Goal: Task Accomplishment & Management: Manage account settings

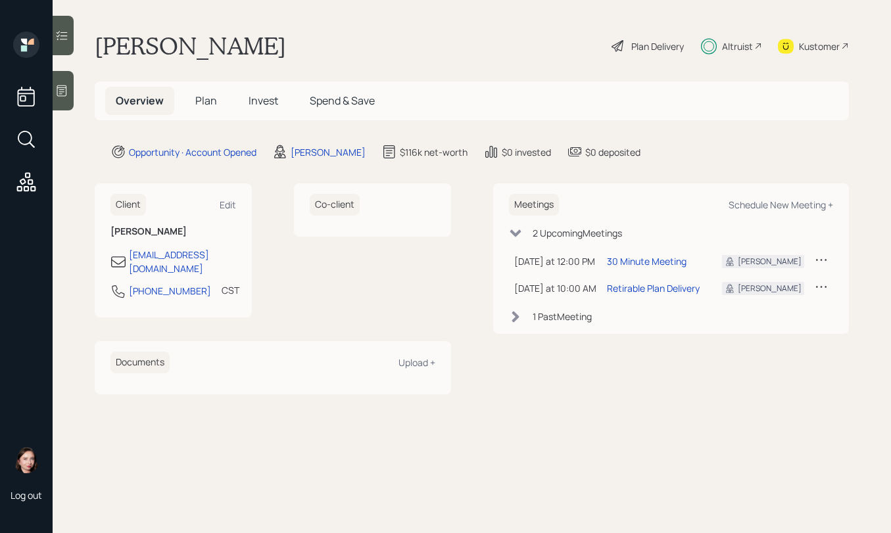
click at [195, 101] on span "Plan" at bounding box center [206, 100] width 22 height 14
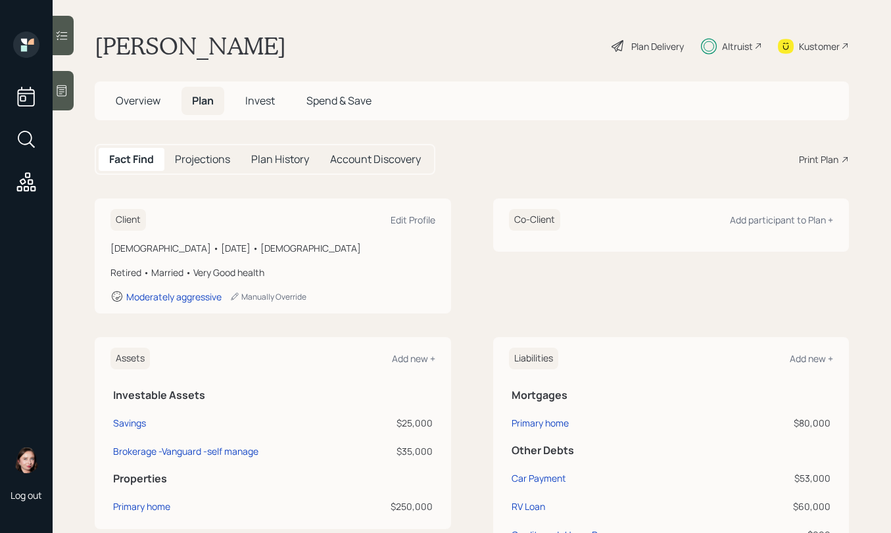
click at [265, 99] on span "Invest" at bounding box center [260, 100] width 30 height 14
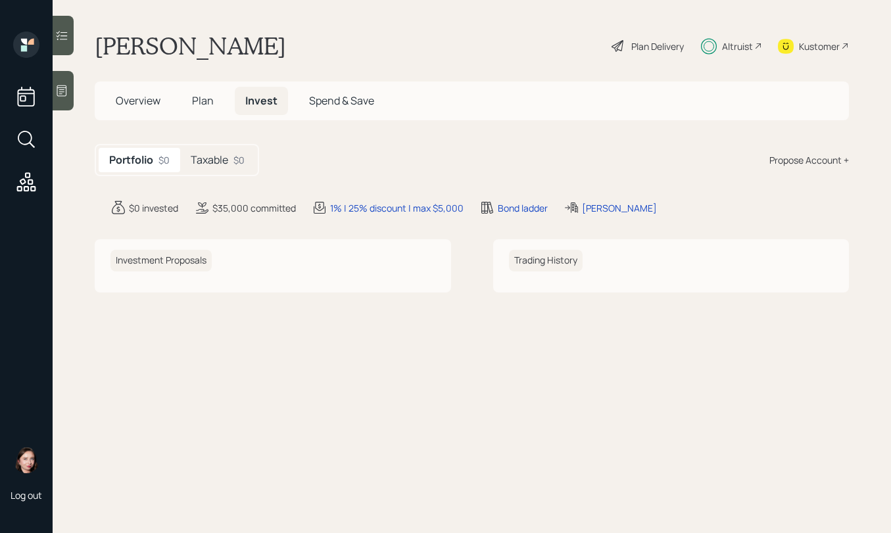
click at [226, 166] on h5 "Taxable" at bounding box center [209, 160] width 37 height 12
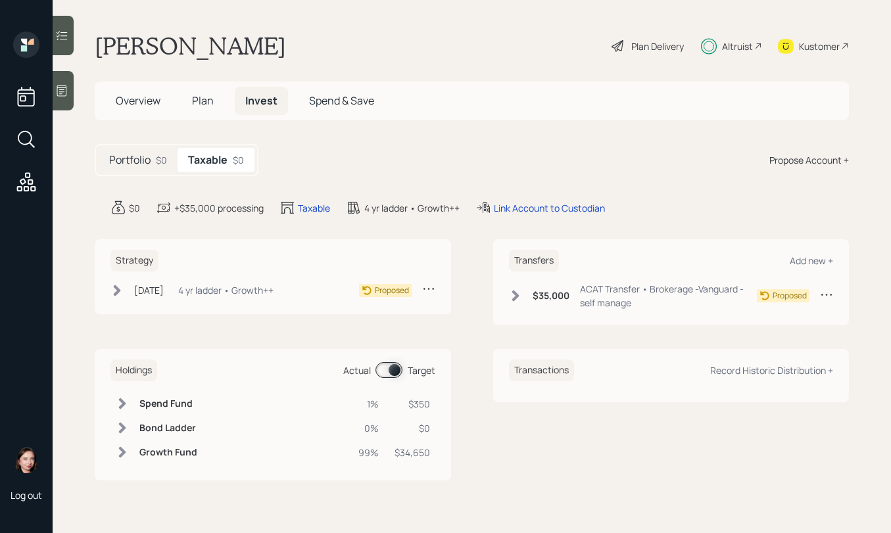
click at [126, 293] on div "Sep 18, 2025 Thursday, September 18, 2025 11:53 AM EDT 4 yr ladder • Growth++" at bounding box center [191, 290] width 163 height 16
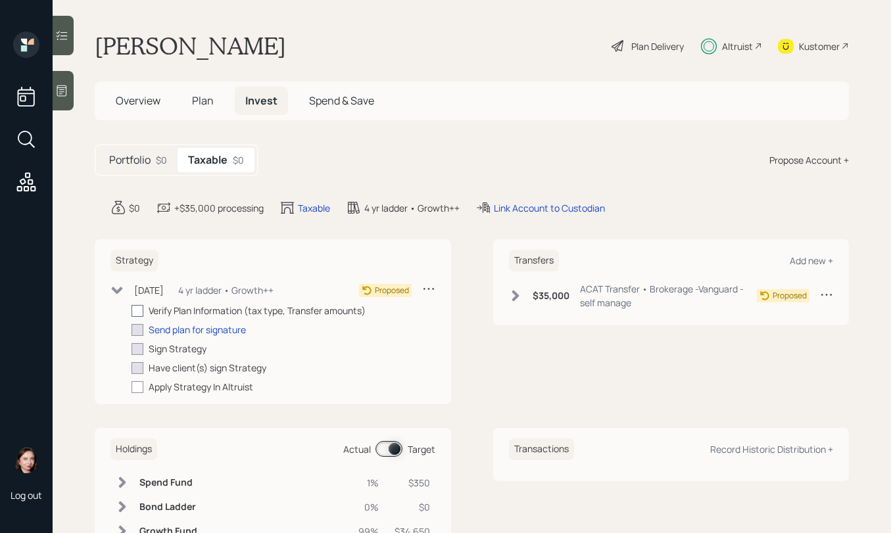
click at [137, 311] on div at bounding box center [138, 311] width 12 height 12
click at [132, 311] on input "checkbox" at bounding box center [131, 310] width 1 height 1
checkbox input "true"
click at [514, 298] on icon at bounding box center [515, 295] width 13 height 13
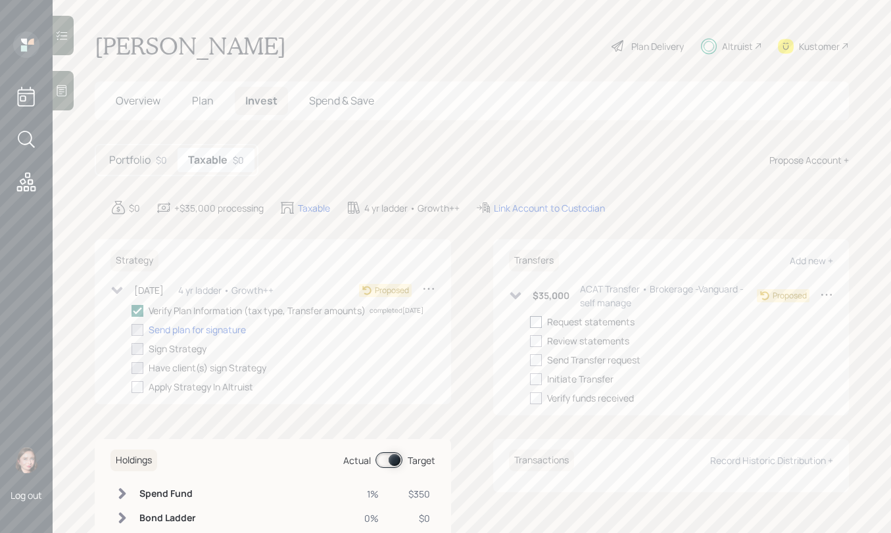
click at [531, 326] on div at bounding box center [536, 322] width 12 height 12
click at [530, 322] on input "checkbox" at bounding box center [529, 322] width 1 height 1
checkbox input "true"
click at [509, 295] on icon at bounding box center [515, 295] width 13 height 13
